Goal: Task Accomplishment & Management: Manage account settings

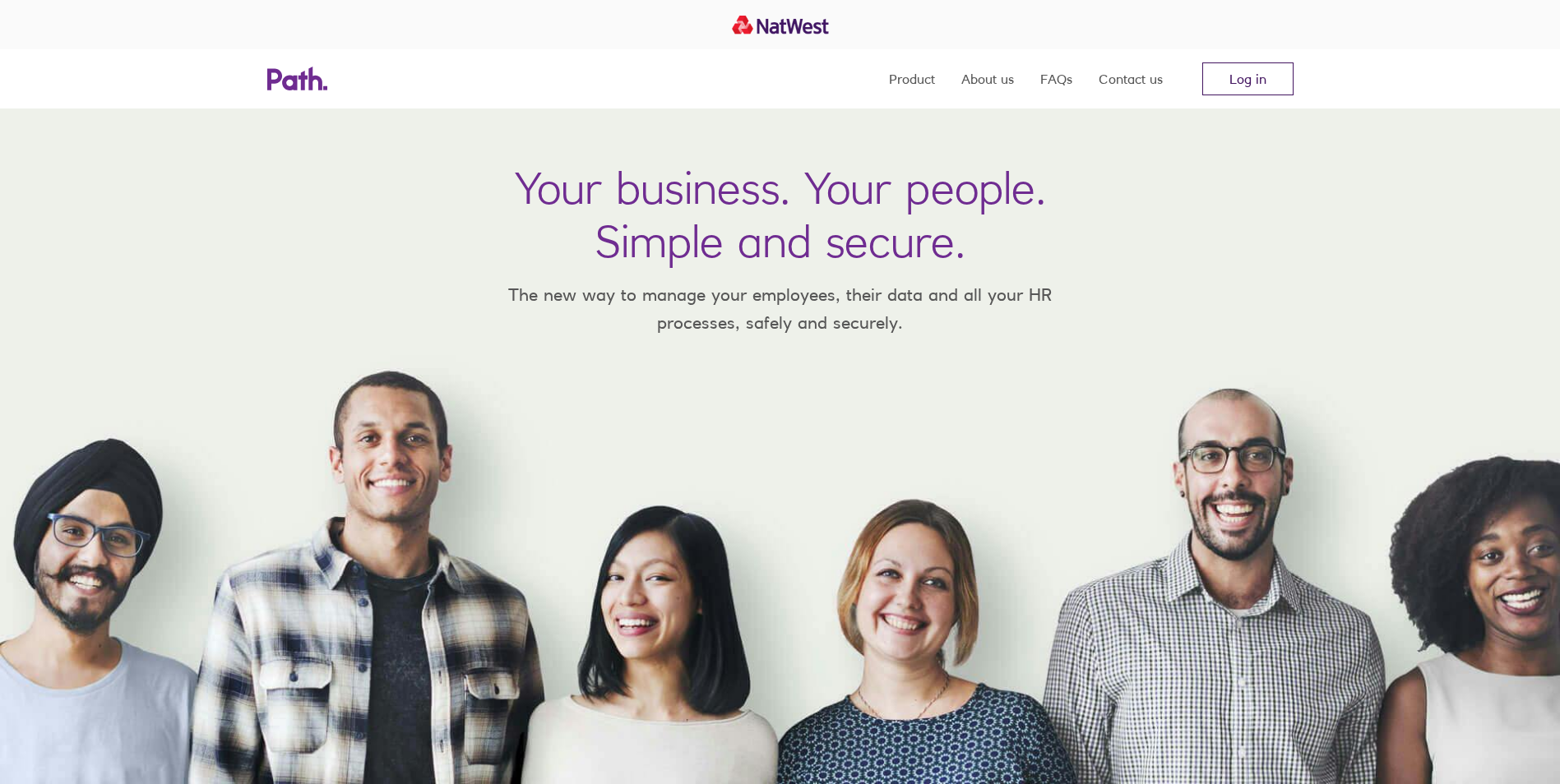
click at [1254, 74] on link "Log in" at bounding box center [1248, 78] width 91 height 33
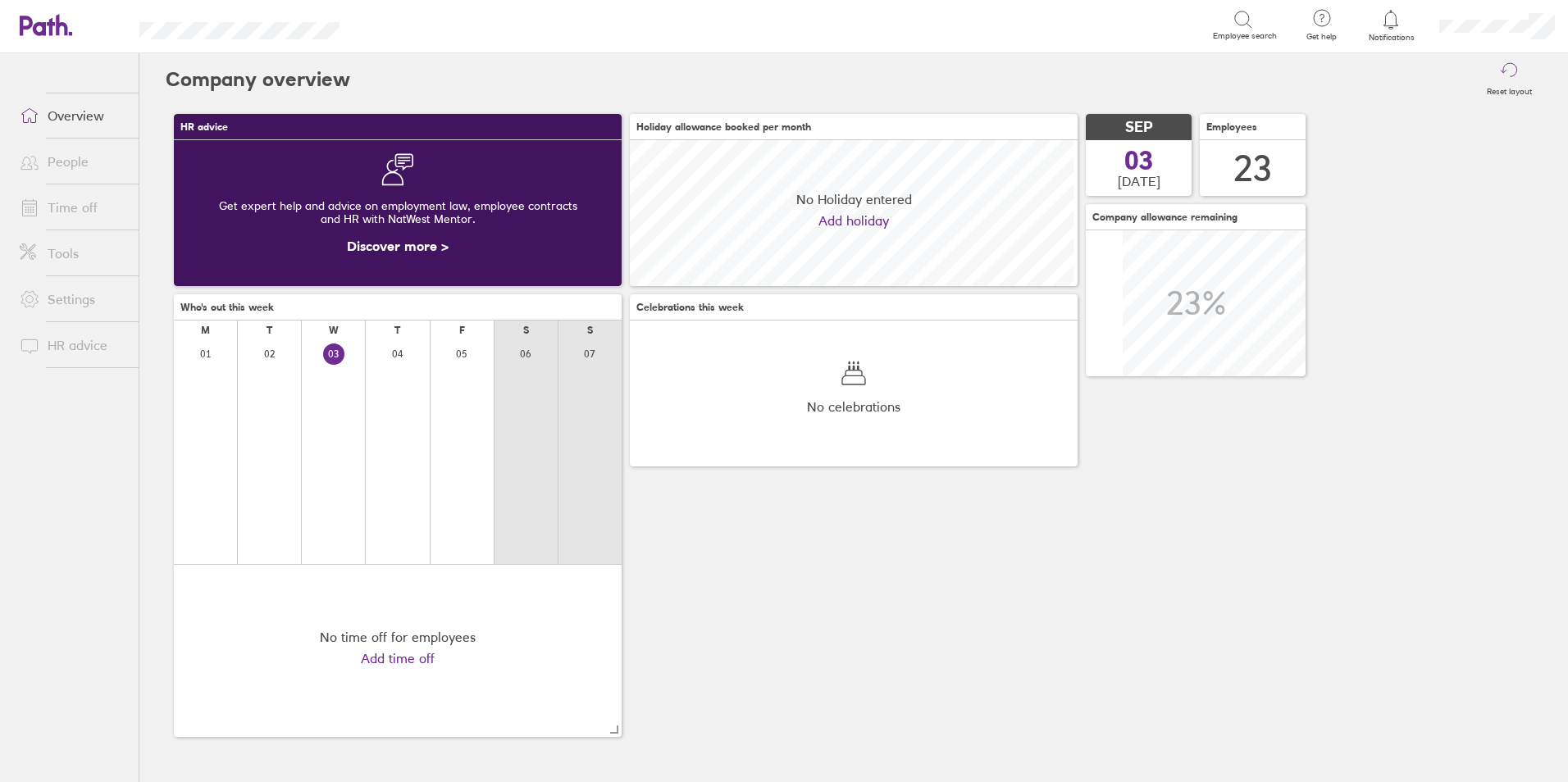
scroll to position [146, 448]
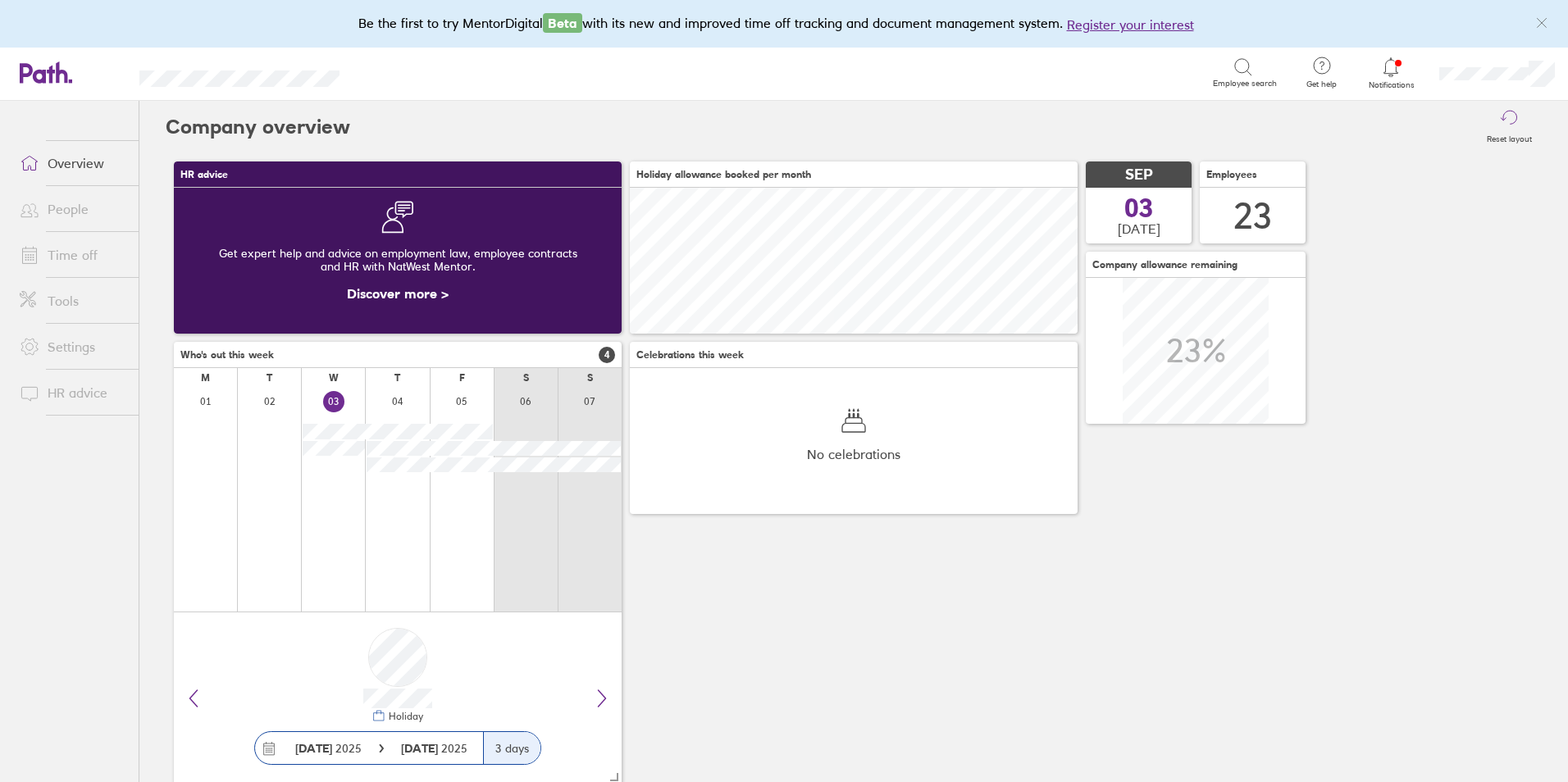
click at [111, 250] on link "Time off" at bounding box center [72, 254] width 132 height 33
